Goal: Transaction & Acquisition: Purchase product/service

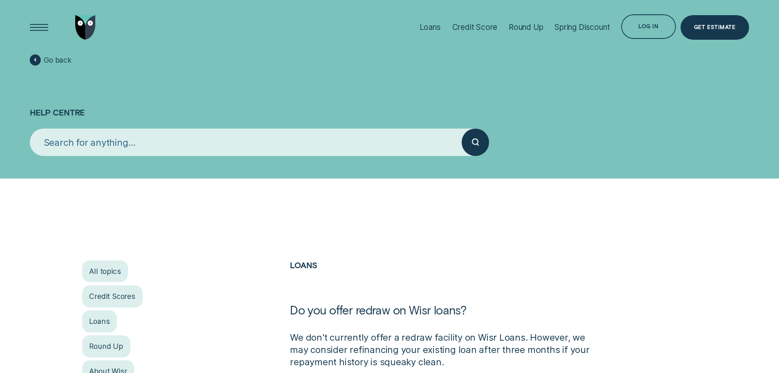
click at [637, 28] on div "Log in" at bounding box center [648, 26] width 54 height 25
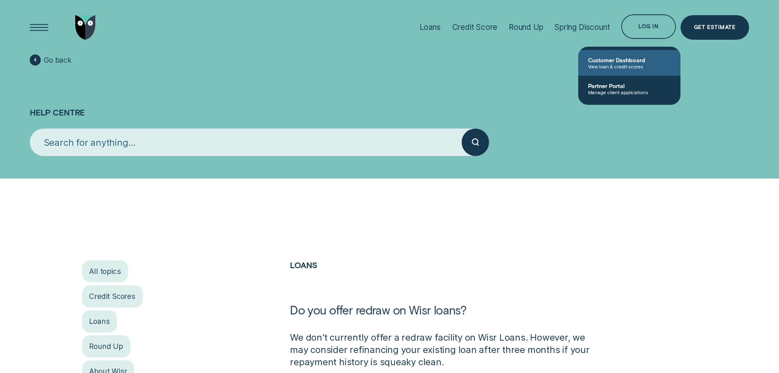
click at [630, 63] on span "Customer Dashboard" at bounding box center [629, 59] width 83 height 7
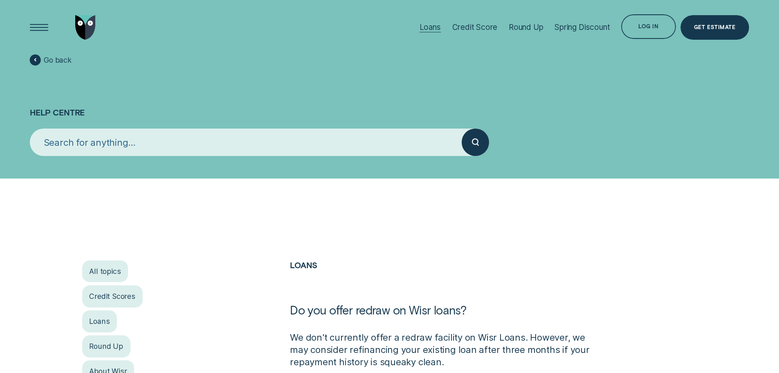
click at [429, 23] on div "Loans" at bounding box center [430, 26] width 21 height 9
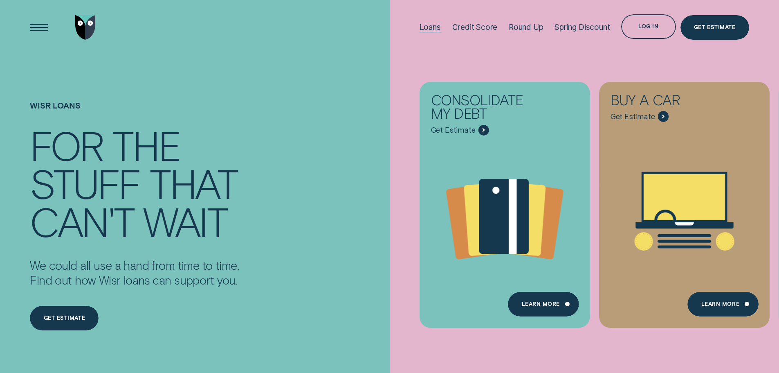
click at [434, 27] on div "Loans" at bounding box center [430, 26] width 21 height 9
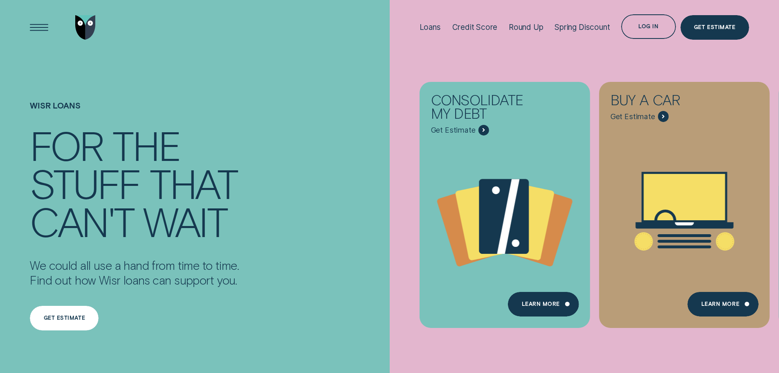
click at [68, 313] on div "Get estimate" at bounding box center [64, 318] width 69 height 25
